Goal: Information Seeking & Learning: Understand process/instructions

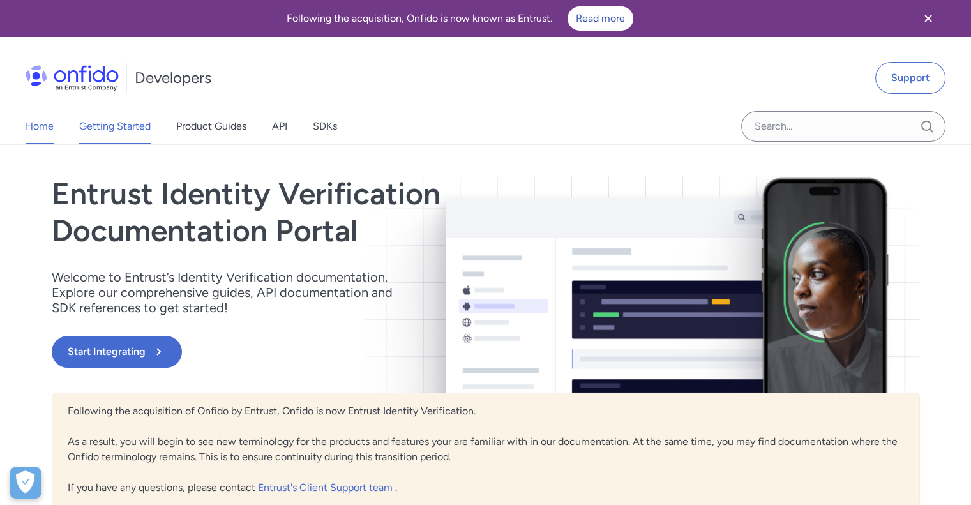
click at [109, 131] on link "Getting Started" at bounding box center [114, 126] width 71 height 36
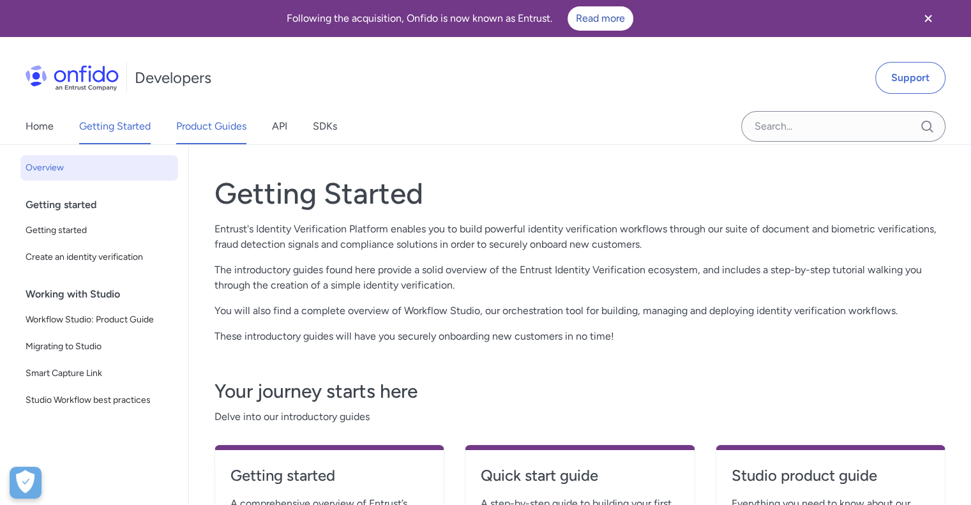
click at [197, 129] on link "Product Guides" at bounding box center [211, 126] width 70 height 36
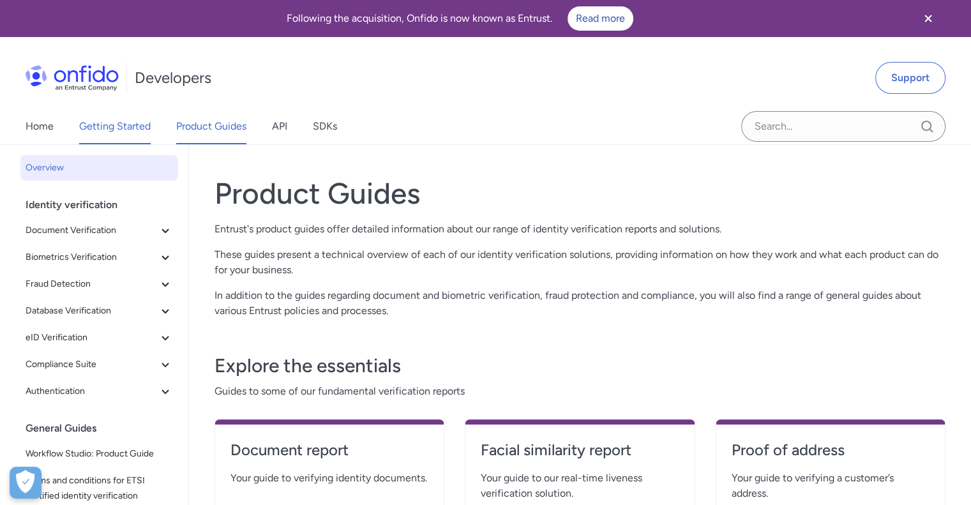
click at [89, 139] on link "Getting Started" at bounding box center [114, 126] width 71 height 36
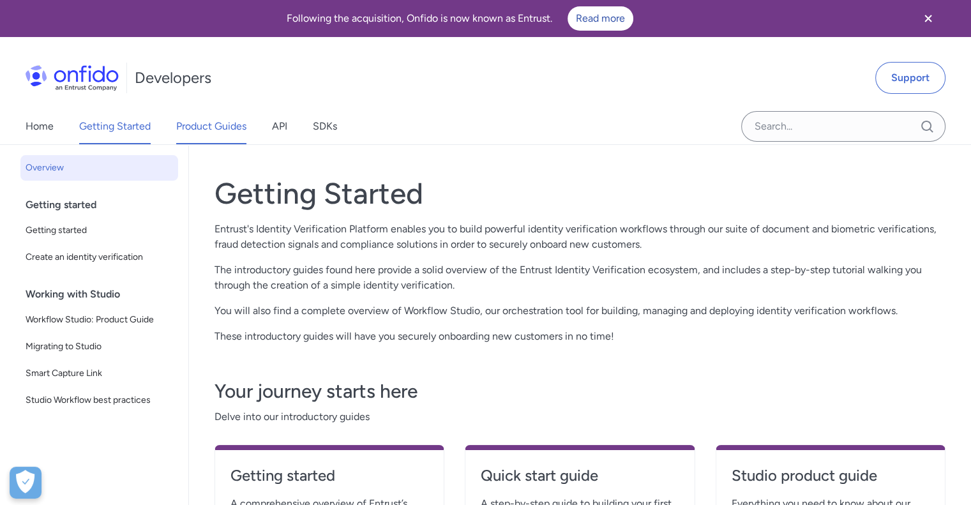
click at [207, 134] on link "Product Guides" at bounding box center [211, 126] width 70 height 36
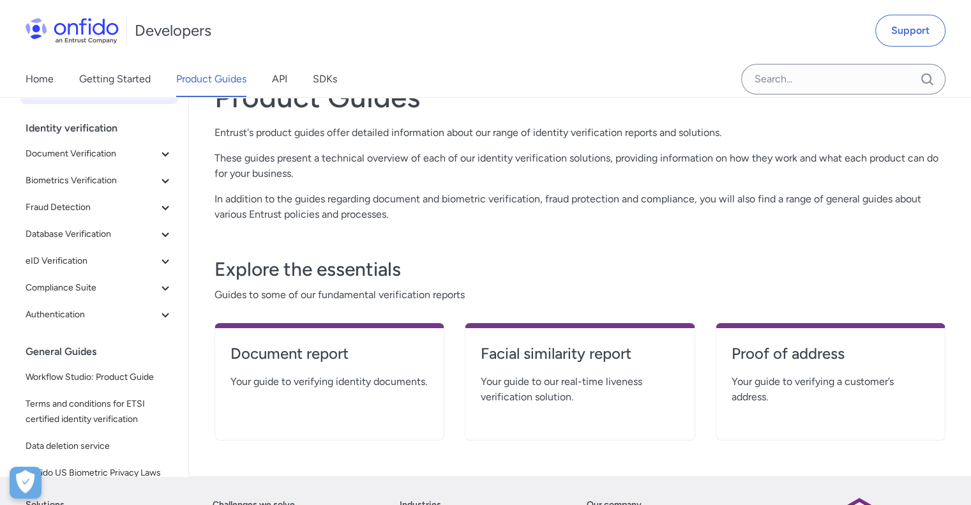
scroll to position [94, 0]
